Goal: Task Accomplishment & Management: Use online tool/utility

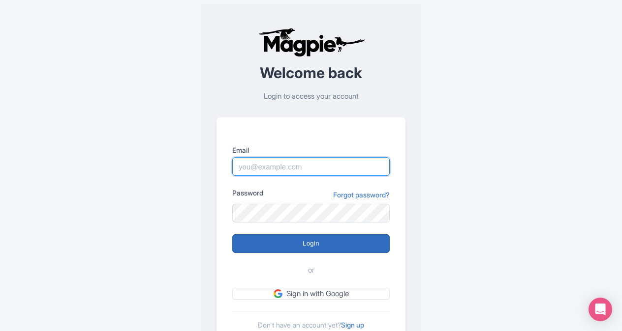
type input "butch.sager@intrepidtravel.com"
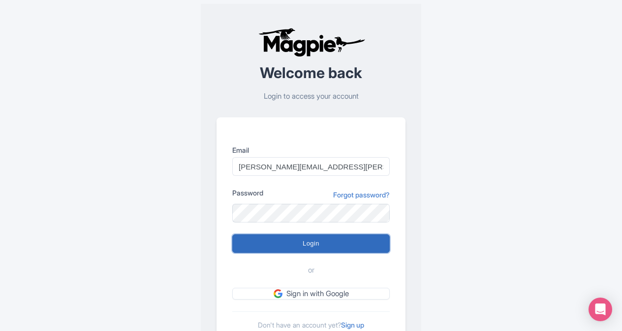
click at [309, 243] on input "Login" at bounding box center [310, 244] width 157 height 19
type input "Logging in..."
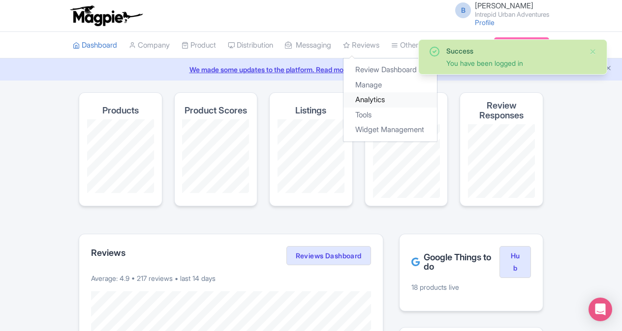
click at [386, 97] on link "Analytics" at bounding box center [389, 99] width 93 height 15
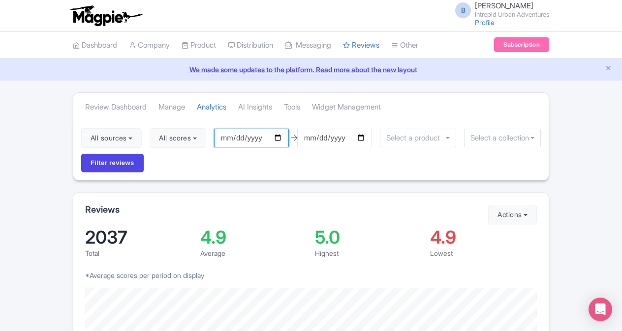
click at [282, 138] on input "2025-06-16" at bounding box center [251, 138] width 75 height 19
type input "[DATE]"
click at [366, 136] on input "2025-09-15" at bounding box center [334, 138] width 75 height 19
type input "[DATE]"
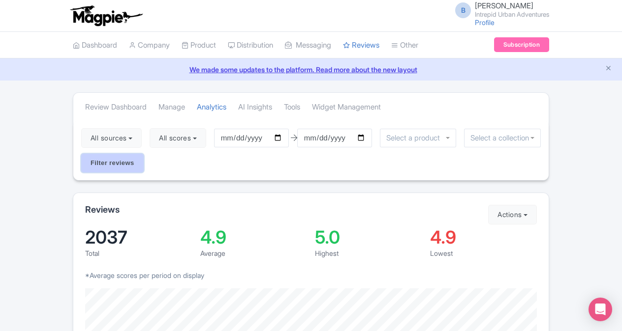
click at [115, 161] on input "Filter reviews" at bounding box center [112, 163] width 62 height 19
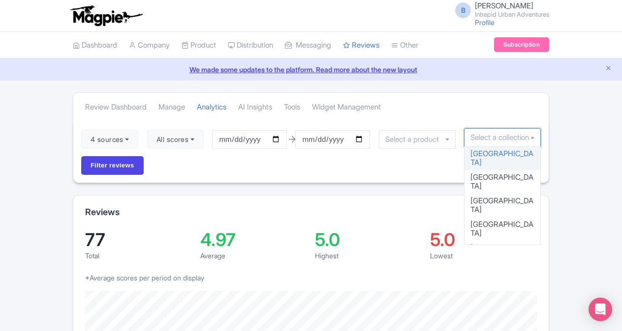
click at [484, 133] on input "select-one" at bounding box center [502, 137] width 64 height 9
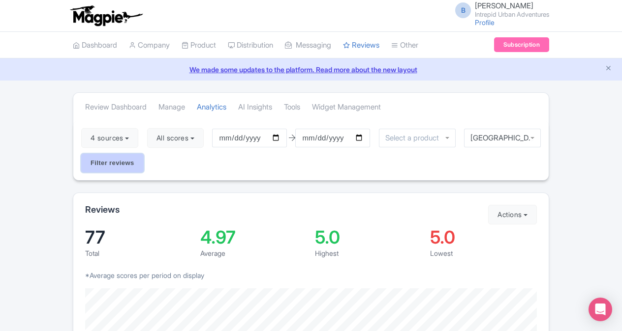
click at [95, 167] on input "Filter reviews" at bounding box center [112, 163] width 62 height 19
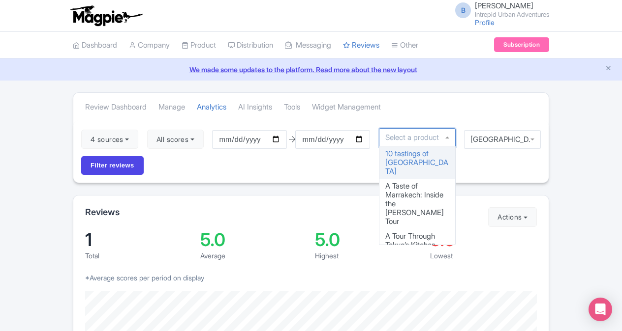
click at [449, 135] on div at bounding box center [417, 137] width 77 height 19
click at [495, 159] on div "4 sources Select all Deselect all Select all Deselect all Urban Adventures - US…" at bounding box center [310, 151] width 475 height 62
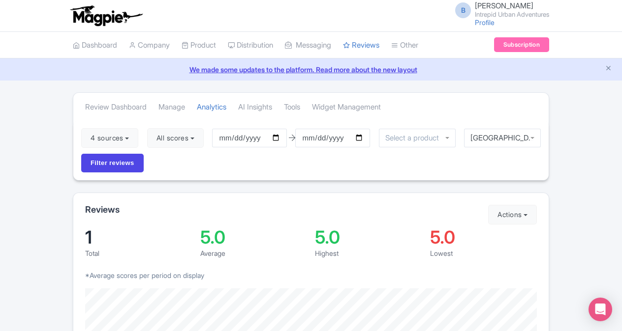
scroll to position [359, 0]
click at [532, 135] on div "New Orleans" at bounding box center [502, 138] width 77 height 19
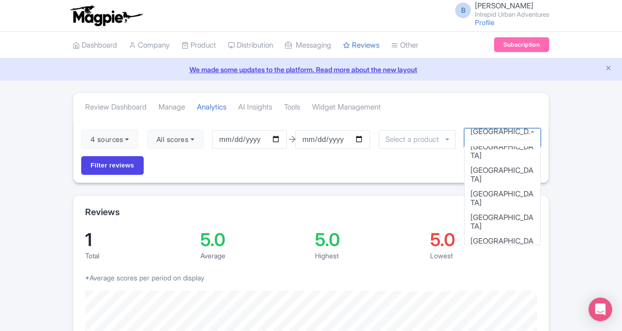
scroll to position [97, 0]
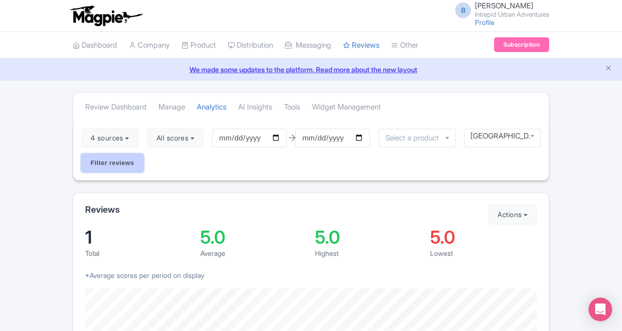
click at [125, 158] on input "Filter reviews" at bounding box center [112, 163] width 62 height 19
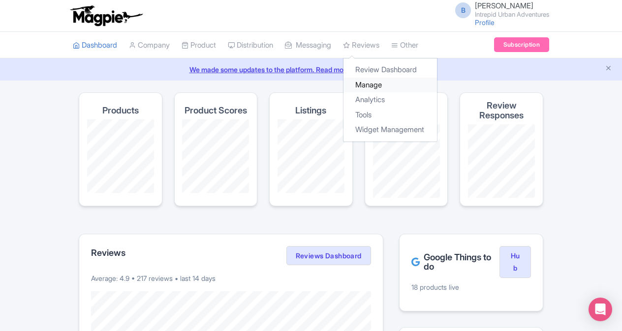
click at [378, 82] on link "Manage" at bounding box center [389, 85] width 93 height 15
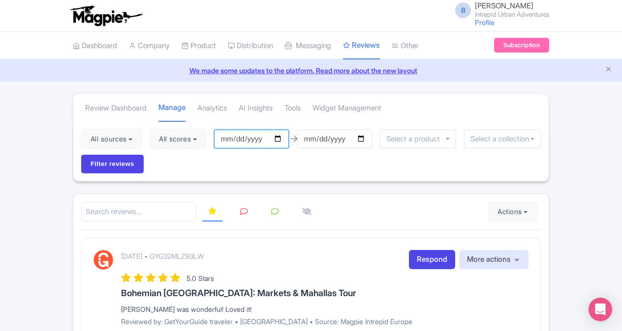
click at [281, 140] on input "2025-06-16" at bounding box center [251, 139] width 75 height 19
type input "[DATE]"
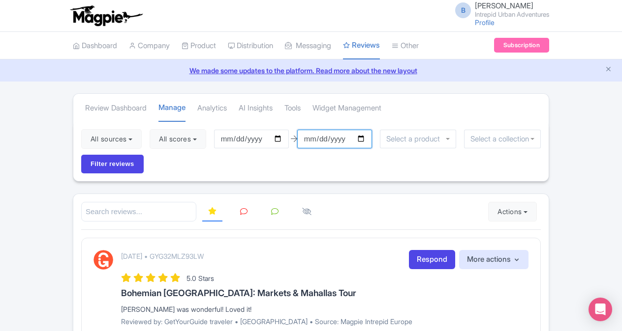
click at [363, 137] on input "2025-09-15" at bounding box center [334, 139] width 75 height 19
type input "[DATE]"
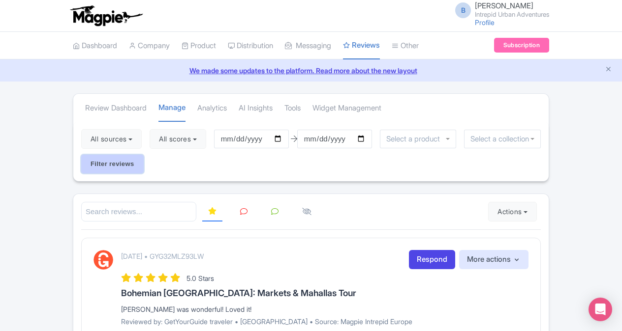
click at [120, 162] on input "Filter reviews" at bounding box center [112, 164] width 62 height 19
click at [489, 140] on input "select-one" at bounding box center [502, 139] width 64 height 9
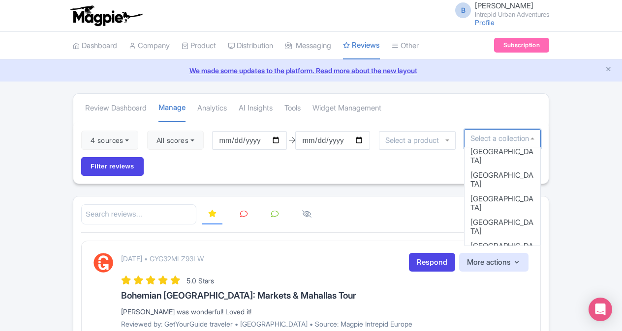
scroll to position [78, 0]
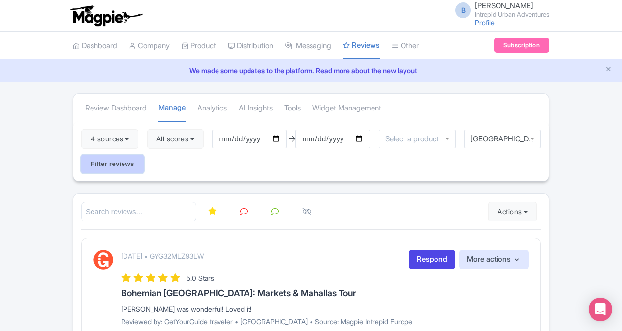
click at [126, 163] on input "Filter reviews" at bounding box center [112, 164] width 62 height 19
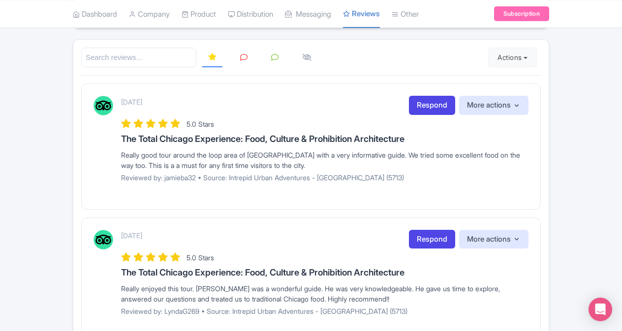
scroll to position [157, 0]
